Goal: Task Accomplishment & Management: Complete application form

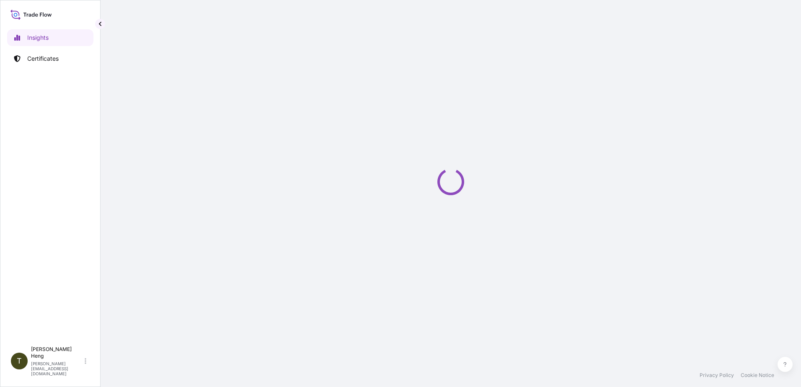
select select "2025"
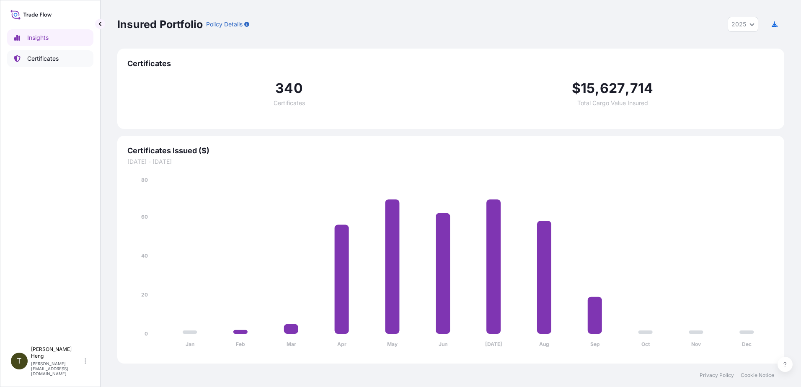
click at [40, 58] on p "Certificates" at bounding box center [42, 58] width 31 height 8
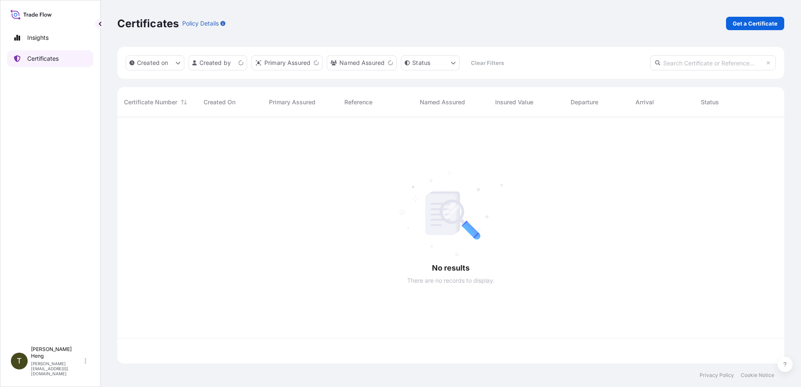
scroll to position [245, 660]
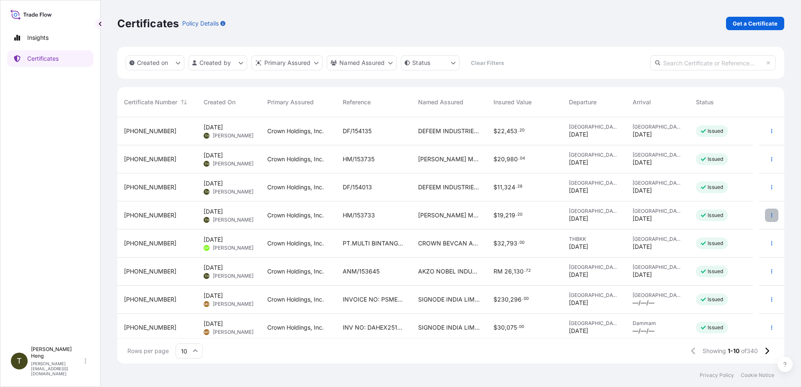
click at [769, 215] on icon "button" at bounding box center [771, 215] width 5 height 5
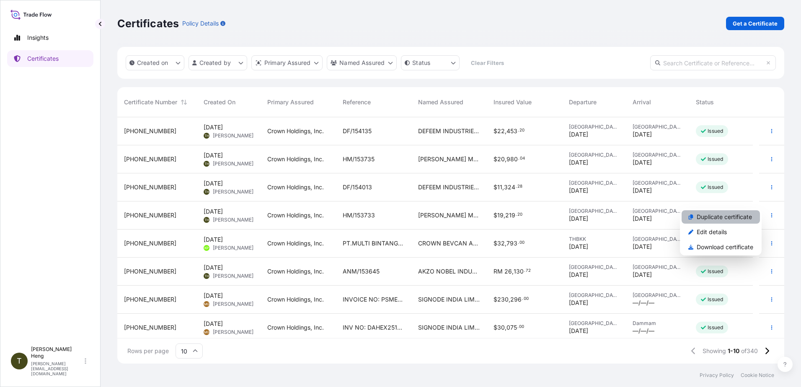
click at [726, 218] on p "Duplicate certificate" at bounding box center [723, 217] width 55 height 8
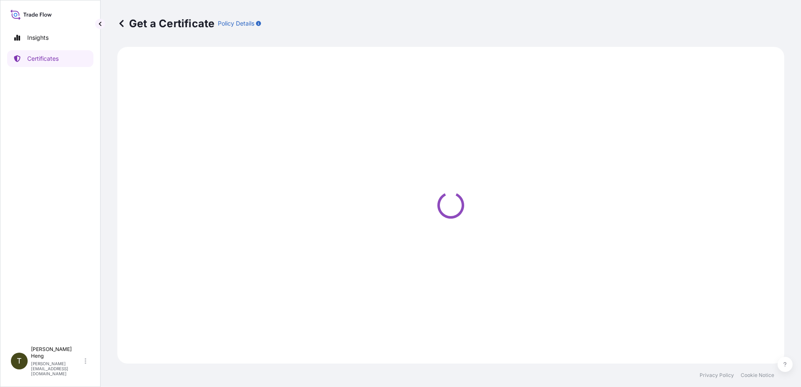
select select "Road"
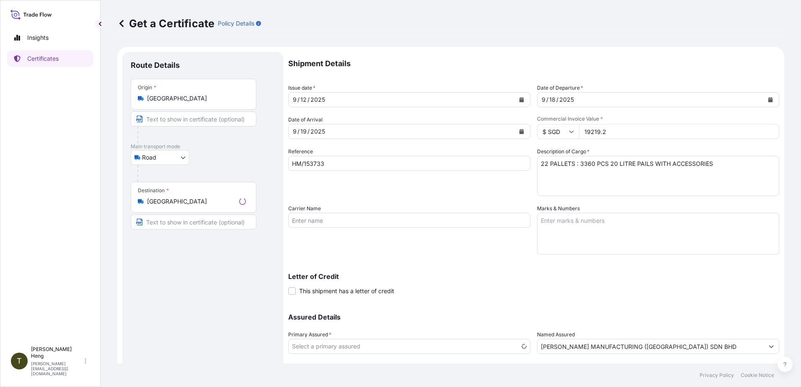
select select "31483"
click at [519, 98] on icon "Calendar" at bounding box center [521, 99] width 5 height 5
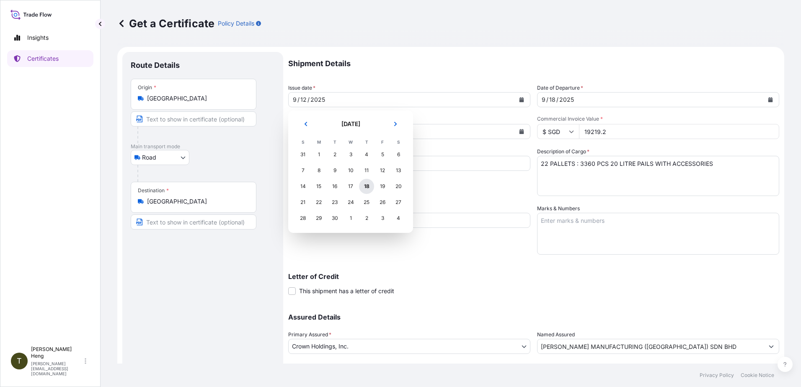
click at [361, 187] on div "18" at bounding box center [366, 186] width 15 height 15
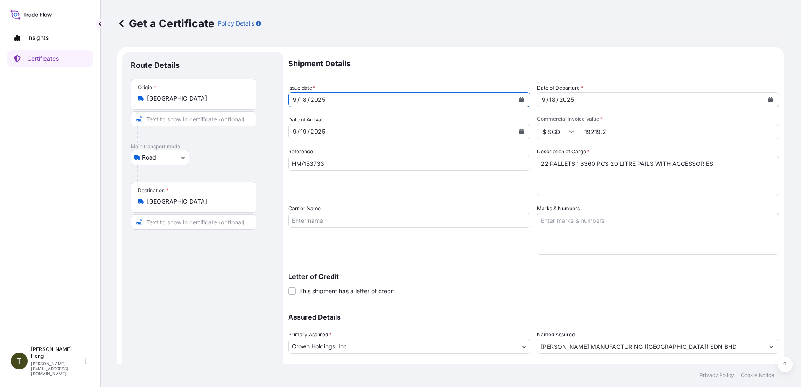
click at [519, 129] on icon "Calendar" at bounding box center [521, 131] width 5 height 5
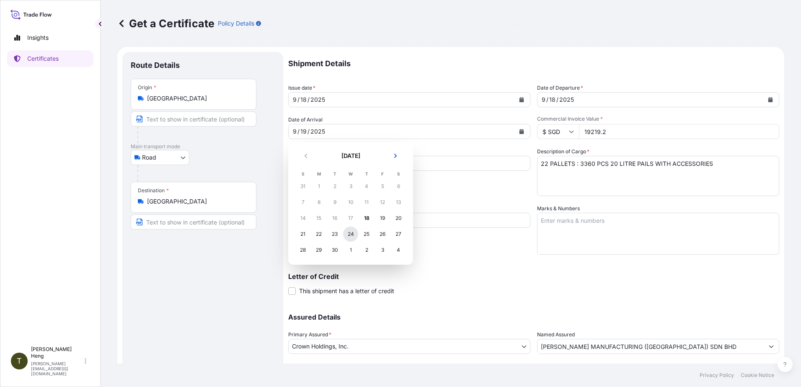
click at [352, 233] on div "24" at bounding box center [350, 234] width 15 height 15
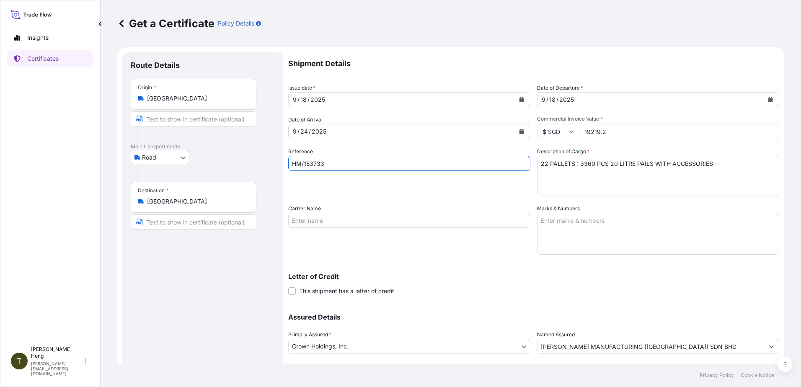
click at [330, 166] on input "HM/153733" at bounding box center [409, 163] width 242 height 15
type input "HM/153724"
click at [763, 97] on button "Calendar" at bounding box center [769, 99] width 13 height 13
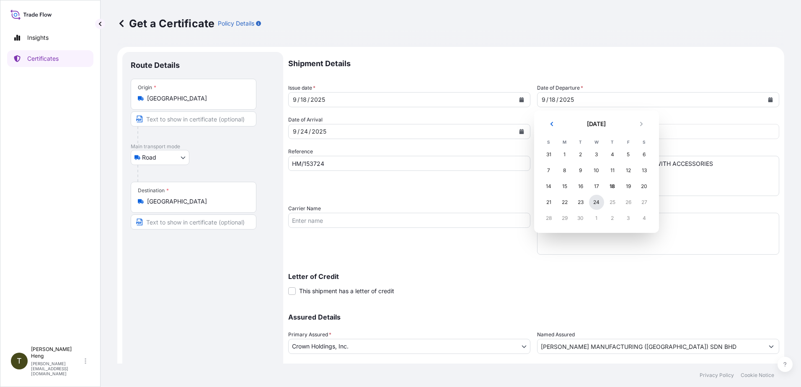
click at [594, 202] on div "24" at bounding box center [596, 202] width 15 height 15
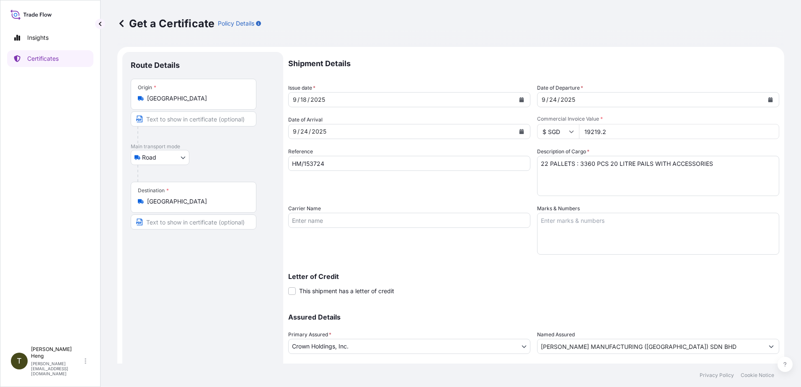
click at [581, 132] on input "19219.2" at bounding box center [679, 131] width 200 height 15
type input "21200.26"
click at [577, 165] on textarea "22 PALLETS : 3360 PCS 20 LITRE PAILS WITH ACCESSORIES" at bounding box center [658, 176] width 242 height 40
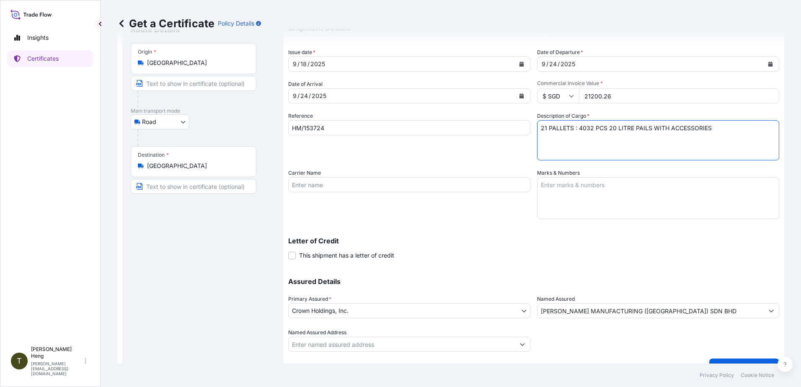
scroll to position [52, 0]
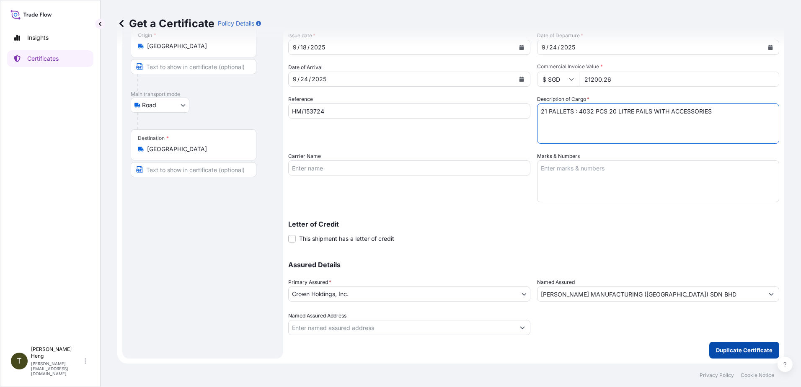
type textarea "21 PALLETS : 4032 PCS 20 LITRE PAILS WITH ACCESSORIES"
click at [754, 353] on p "Duplicate Certificate" at bounding box center [744, 350] width 57 height 8
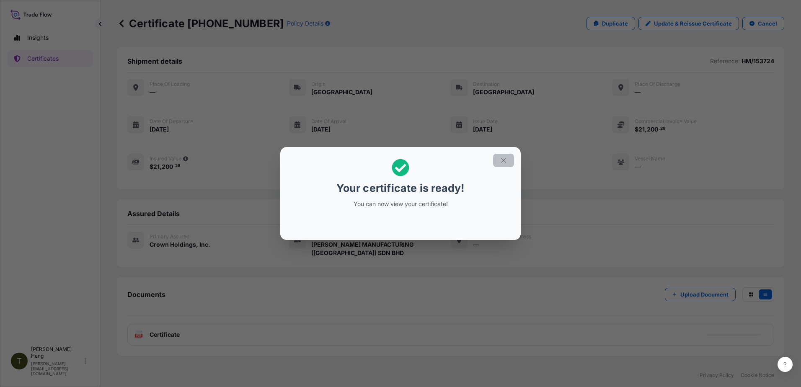
click at [503, 160] on icon "button" at bounding box center [503, 161] width 8 height 8
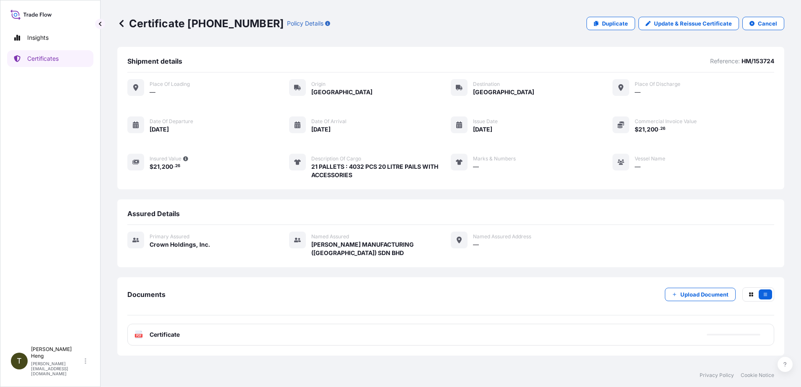
click at [136, 333] on icon at bounding box center [138, 334] width 7 height 8
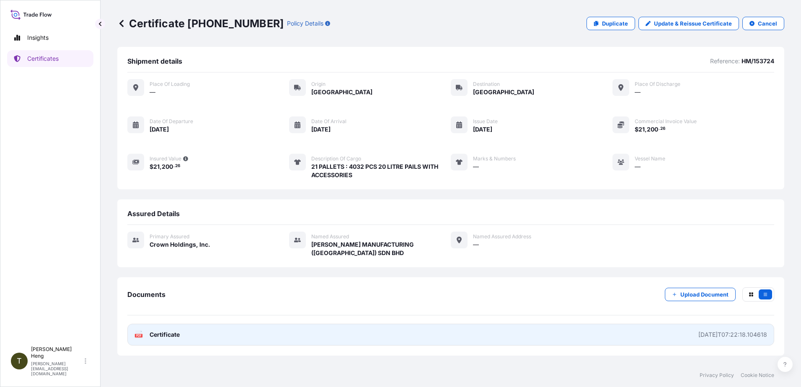
click at [136, 333] on icon at bounding box center [138, 334] width 7 height 8
